Goal: Obtain resource: Download file/media

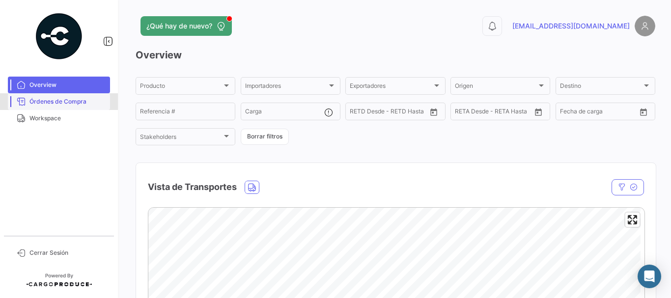
click at [69, 95] on link "Órdenes de Compra" at bounding box center [59, 101] width 102 height 17
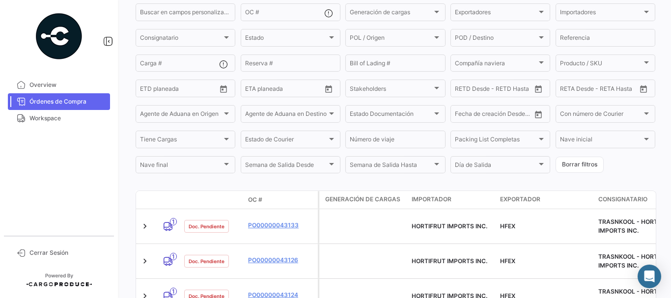
scroll to position [197, 0]
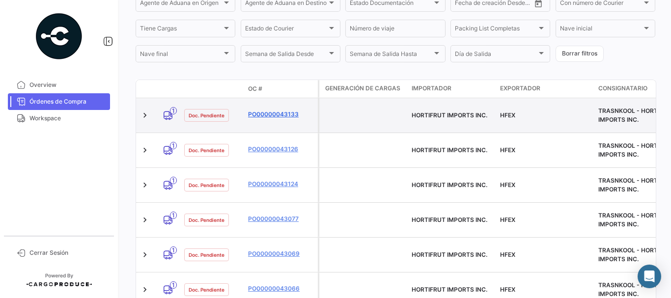
click at [269, 111] on link "PO00000043133" at bounding box center [281, 114] width 66 height 9
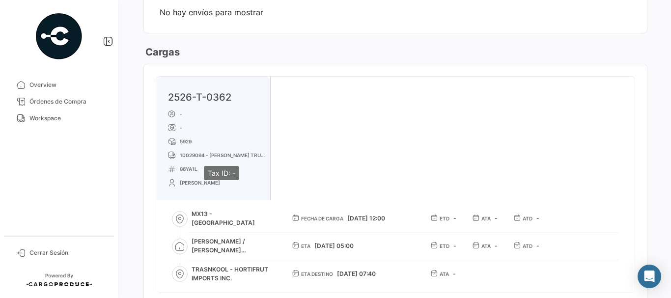
scroll to position [491, 0]
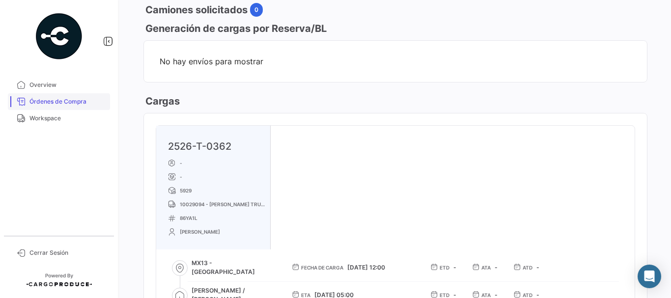
click at [62, 101] on span "Órdenes de Compra" at bounding box center [67, 101] width 77 height 9
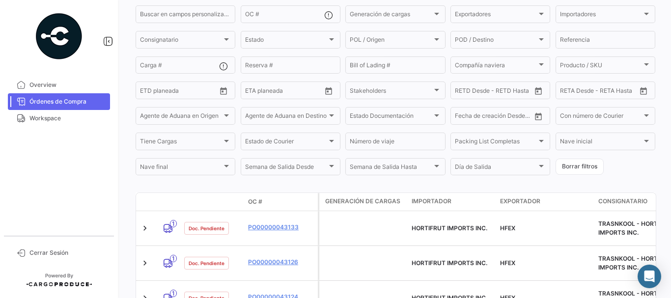
scroll to position [147, 0]
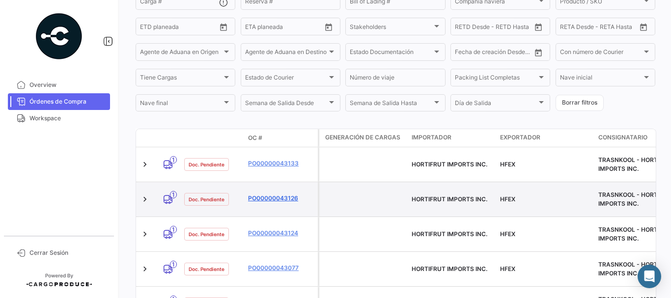
click at [270, 194] on link "PO00000043126" at bounding box center [281, 198] width 66 height 9
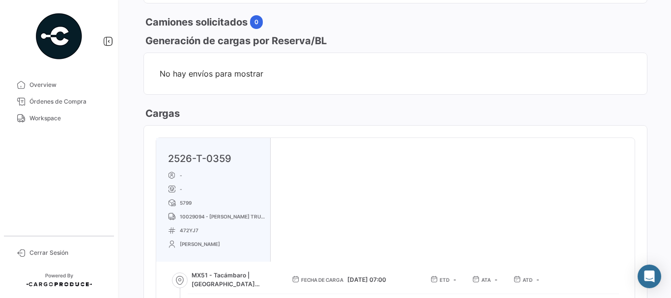
scroll to position [416, 0]
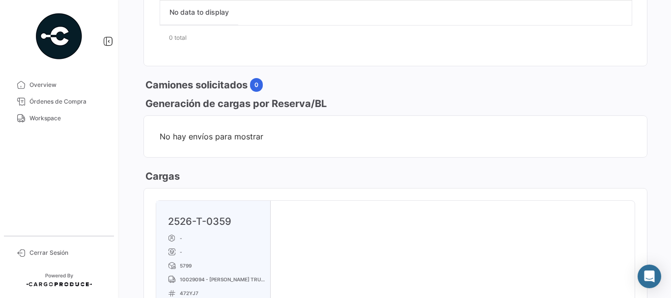
click at [79, 104] on span "Órdenes de Compra" at bounding box center [67, 101] width 77 height 9
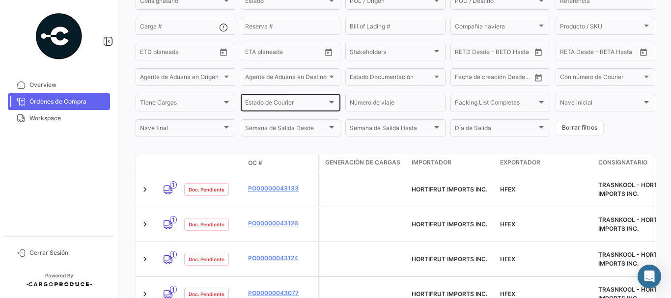
scroll to position [188, 0]
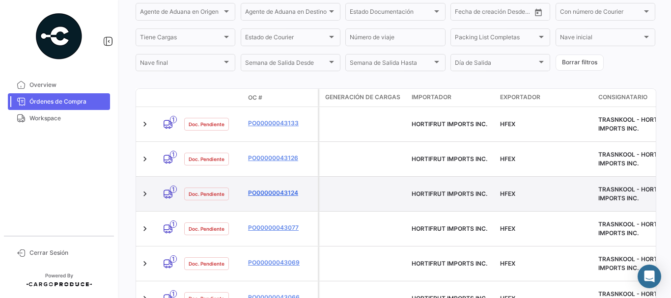
click at [270, 189] on link "PO00000043124" at bounding box center [281, 193] width 66 height 9
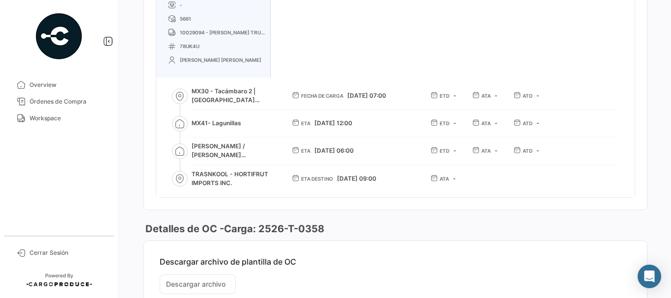
scroll to position [760, 0]
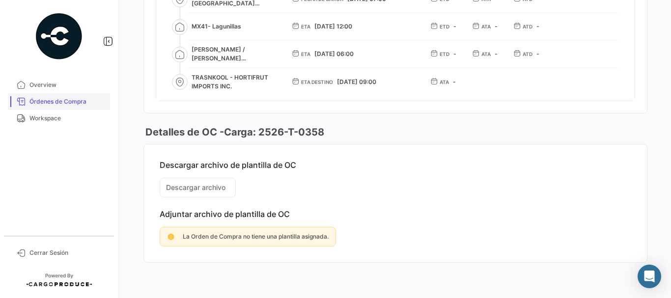
click at [83, 101] on span "Órdenes de Compra" at bounding box center [67, 101] width 77 height 9
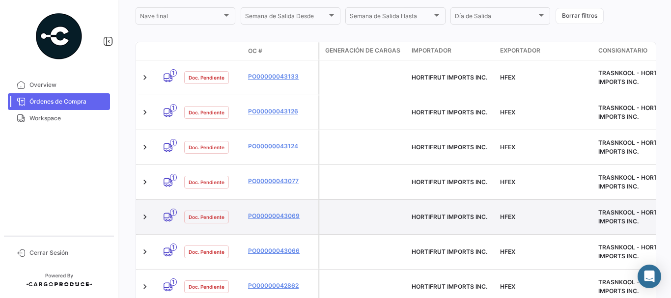
scroll to position [237, 0]
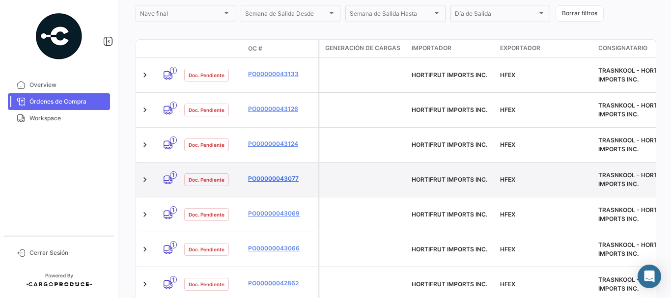
click at [275, 174] on link "PO00000043077" at bounding box center [281, 178] width 66 height 9
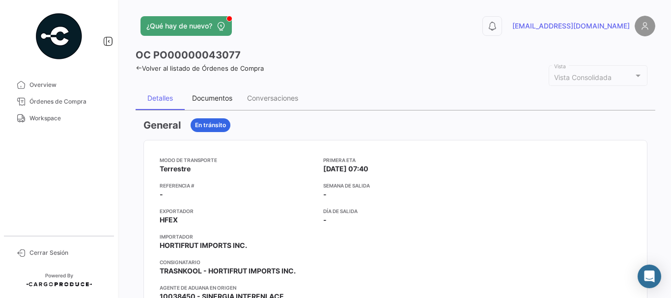
click at [217, 98] on div "Documentos" at bounding box center [212, 98] width 40 height 8
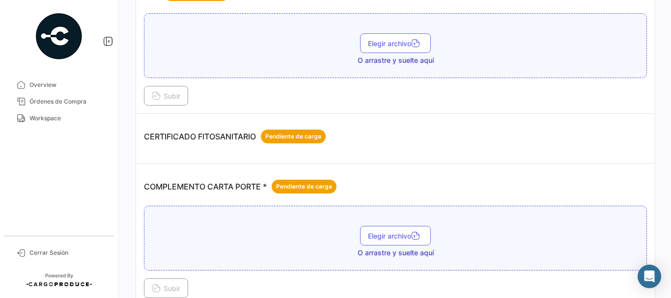
scroll to position [98, 0]
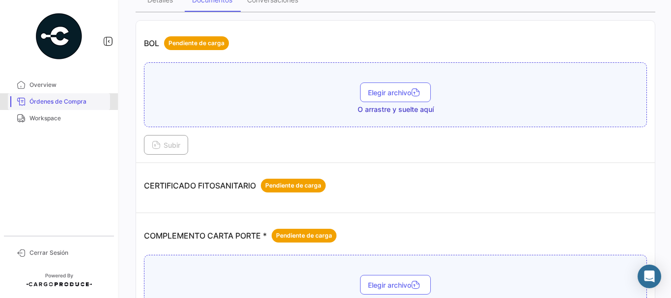
click at [82, 101] on span "Órdenes de Compra" at bounding box center [67, 101] width 77 height 9
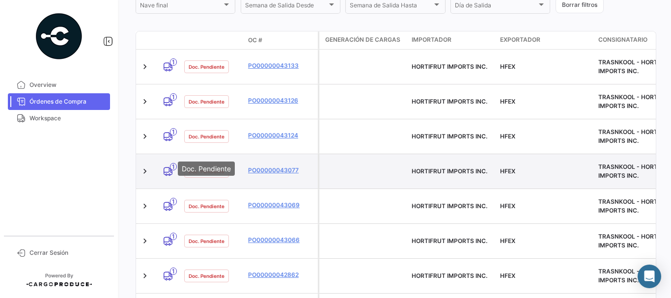
scroll to position [246, 0]
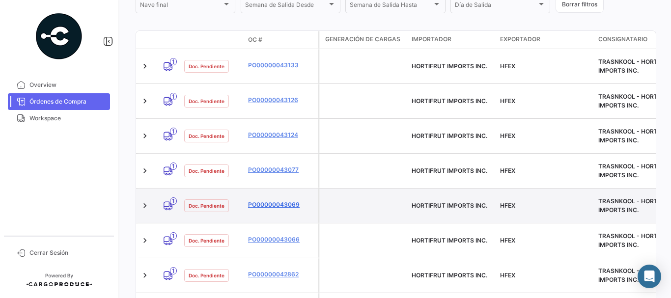
click at [274, 200] on link "PO00000043069" at bounding box center [281, 204] width 66 height 9
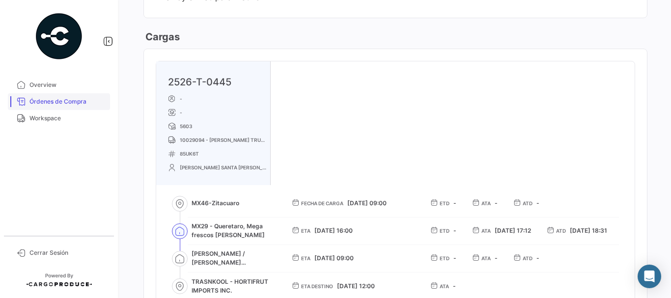
scroll to position [393, 0]
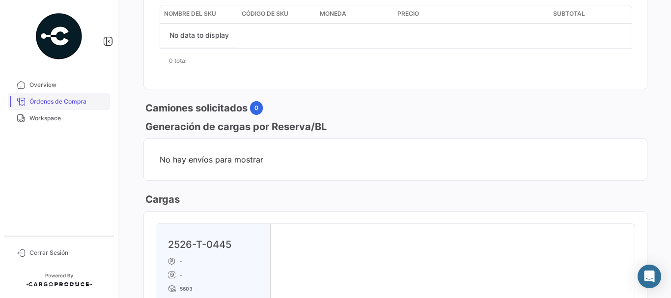
click at [66, 98] on span "Órdenes de Compra" at bounding box center [67, 101] width 77 height 9
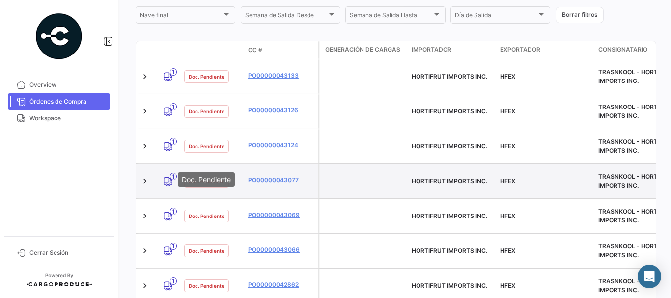
scroll to position [237, 0]
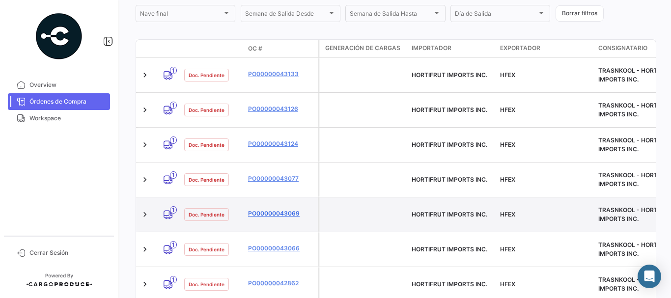
click at [263, 209] on link "PO00000043069" at bounding box center [281, 213] width 66 height 9
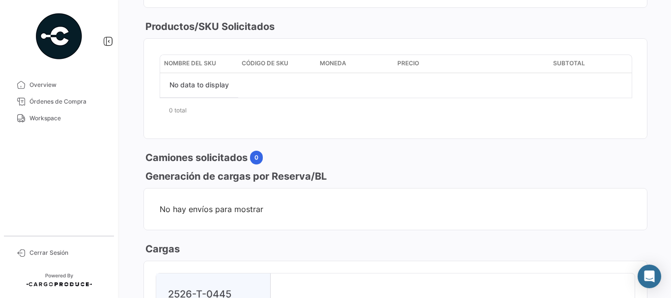
scroll to position [442, 0]
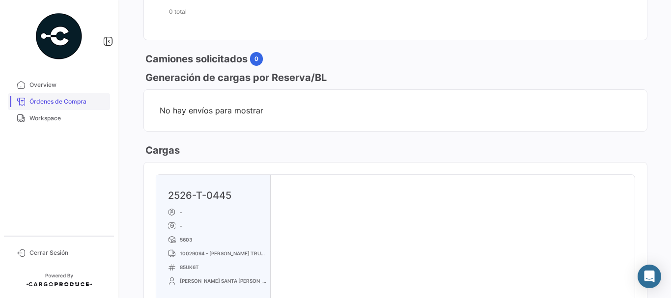
click at [53, 102] on span "Órdenes de Compra" at bounding box center [67, 101] width 77 height 9
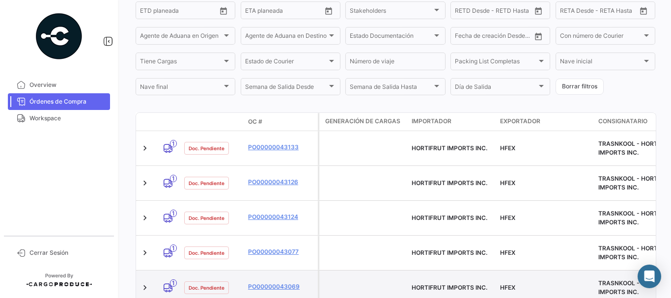
scroll to position [237, 0]
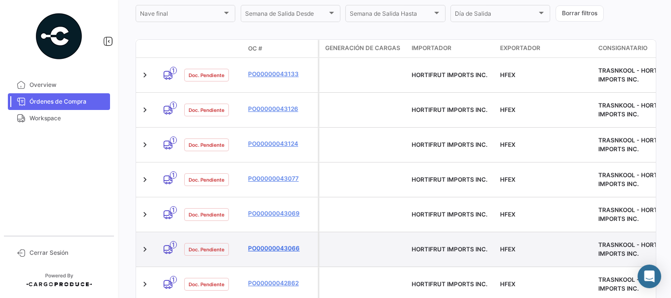
click at [254, 244] on link "PO00000043066" at bounding box center [281, 248] width 66 height 9
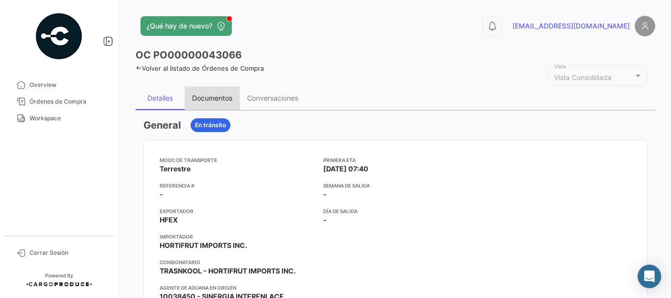
click at [206, 94] on div "Documentos" at bounding box center [212, 98] width 40 height 8
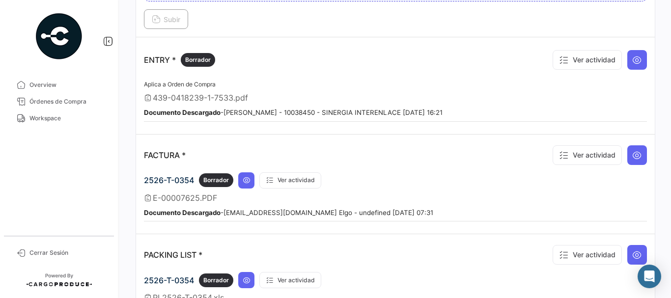
scroll to position [884, 0]
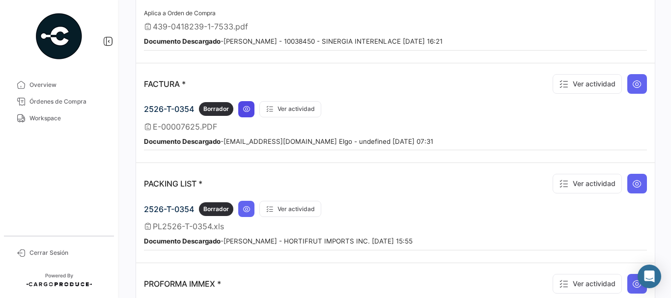
click at [252, 117] on button at bounding box center [246, 109] width 16 height 16
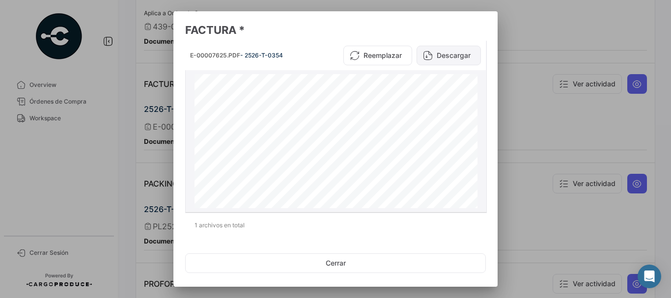
click at [439, 57] on button "Descargar" at bounding box center [449, 56] width 64 height 20
click at [525, 79] on div at bounding box center [335, 149] width 671 height 298
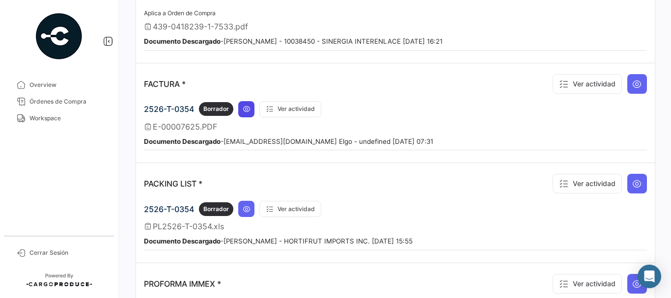
click at [244, 108] on icon at bounding box center [247, 109] width 8 height 8
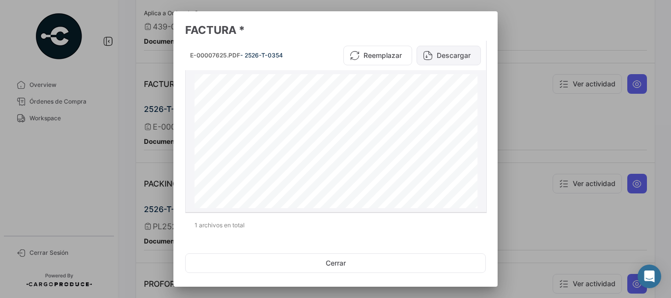
click at [433, 57] on button "Descargar" at bounding box center [449, 56] width 64 height 20
click at [563, 55] on div at bounding box center [335, 149] width 671 height 298
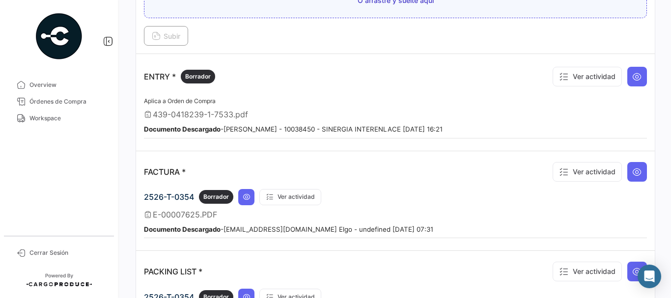
scroll to position [737, 0]
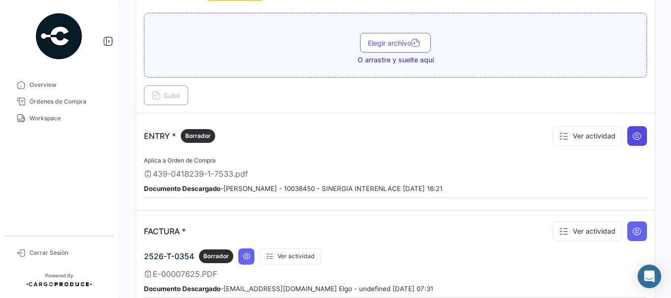
click at [633, 138] on icon at bounding box center [637, 136] width 10 height 10
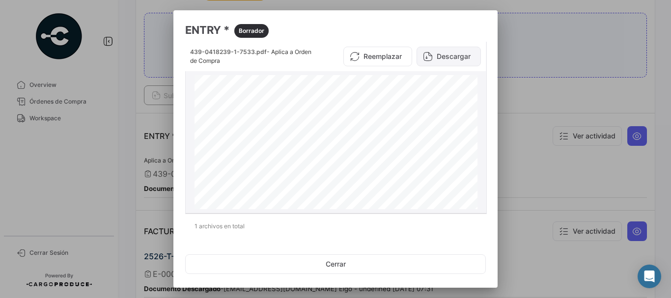
click at [433, 58] on button "Descargar" at bounding box center [449, 57] width 64 height 20
click at [526, 78] on div at bounding box center [335, 149] width 671 height 298
